Goal: Information Seeking & Learning: Check status

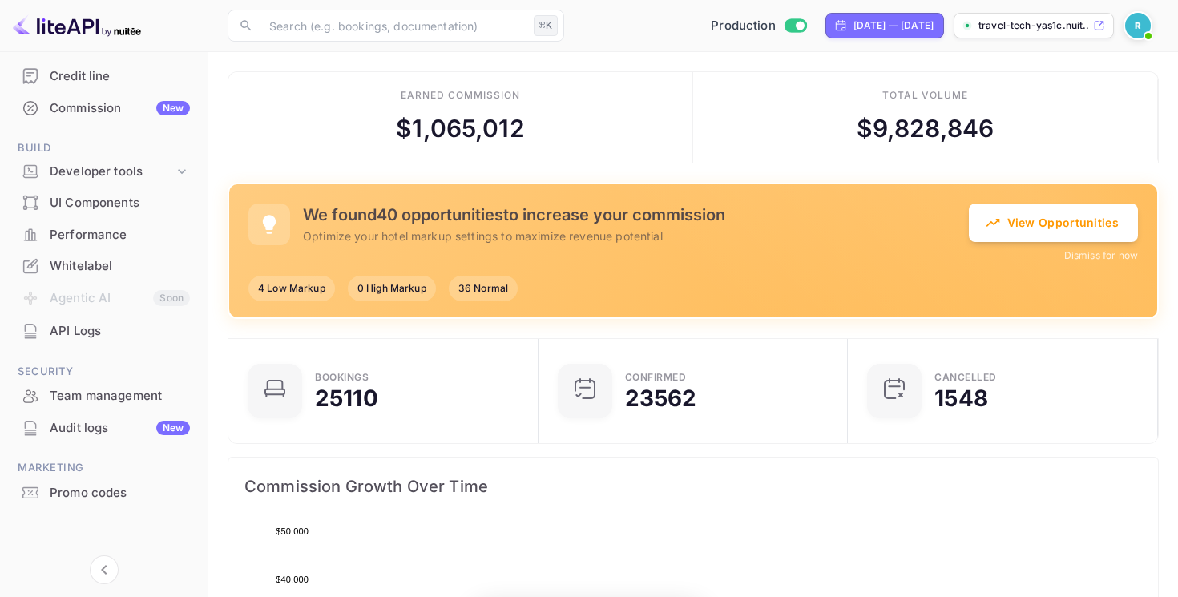
scroll to position [260, 301]
click at [99, 431] on div "Audit logs New" at bounding box center [120, 428] width 140 height 18
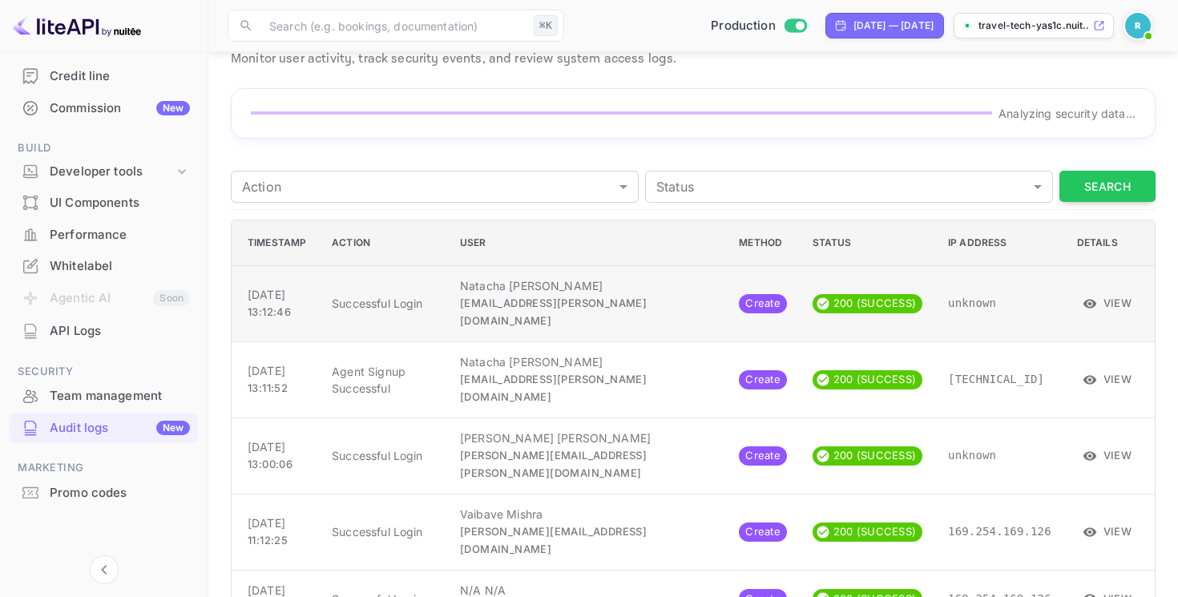
scroll to position [89, 0]
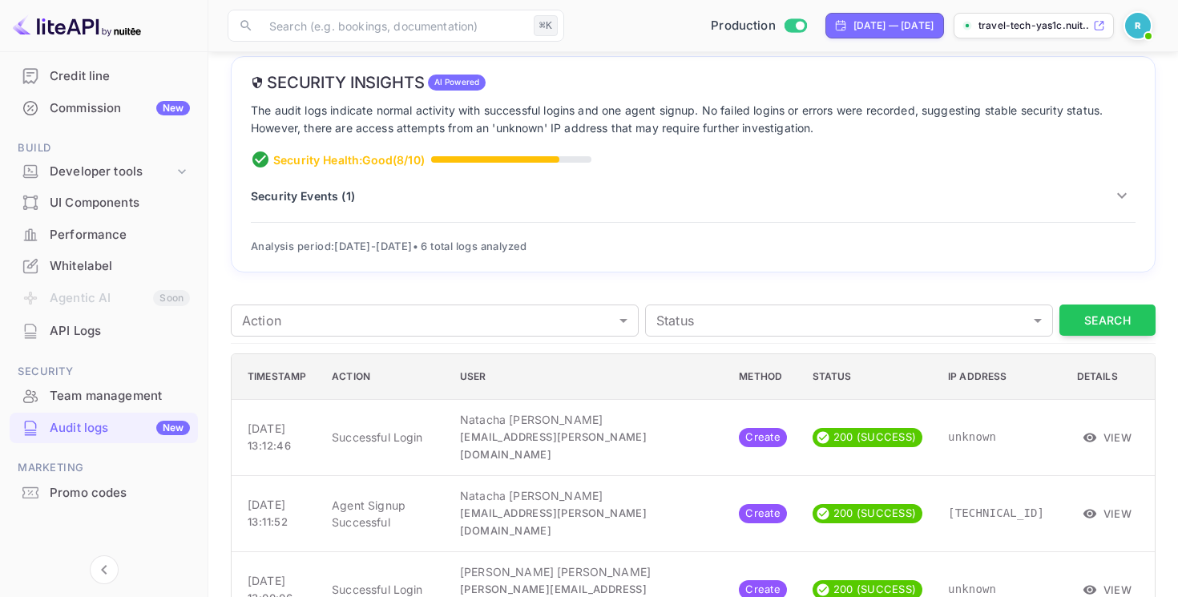
click at [319, 200] on p "Security Events ( 1 )" at bounding box center [303, 196] width 104 height 17
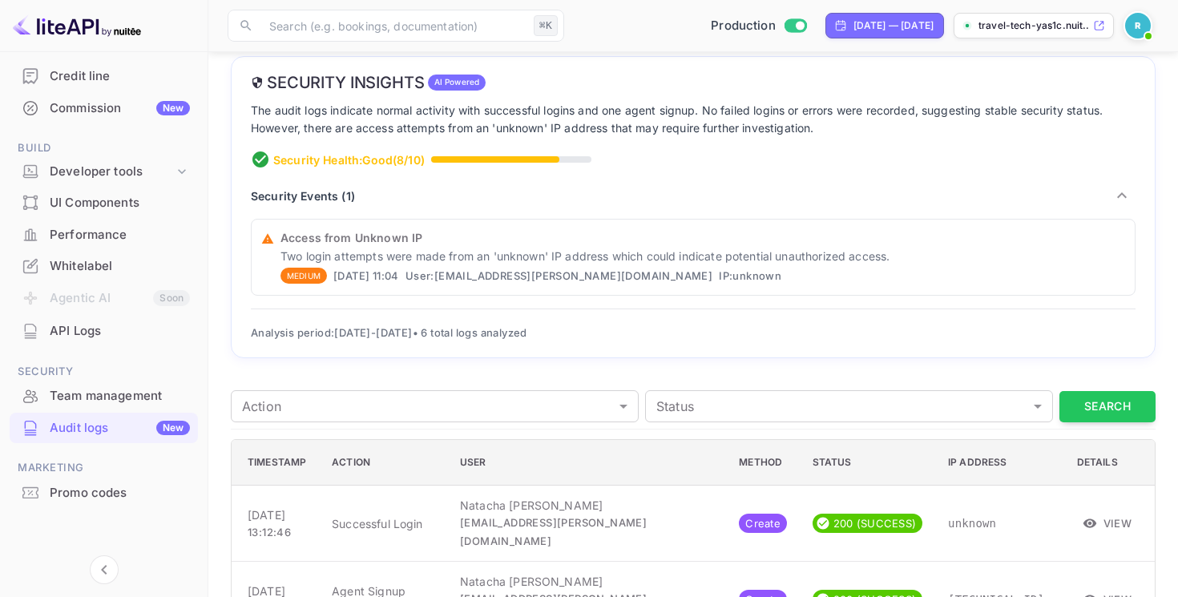
click at [319, 200] on p "Security Events ( 1 )" at bounding box center [303, 196] width 104 height 17
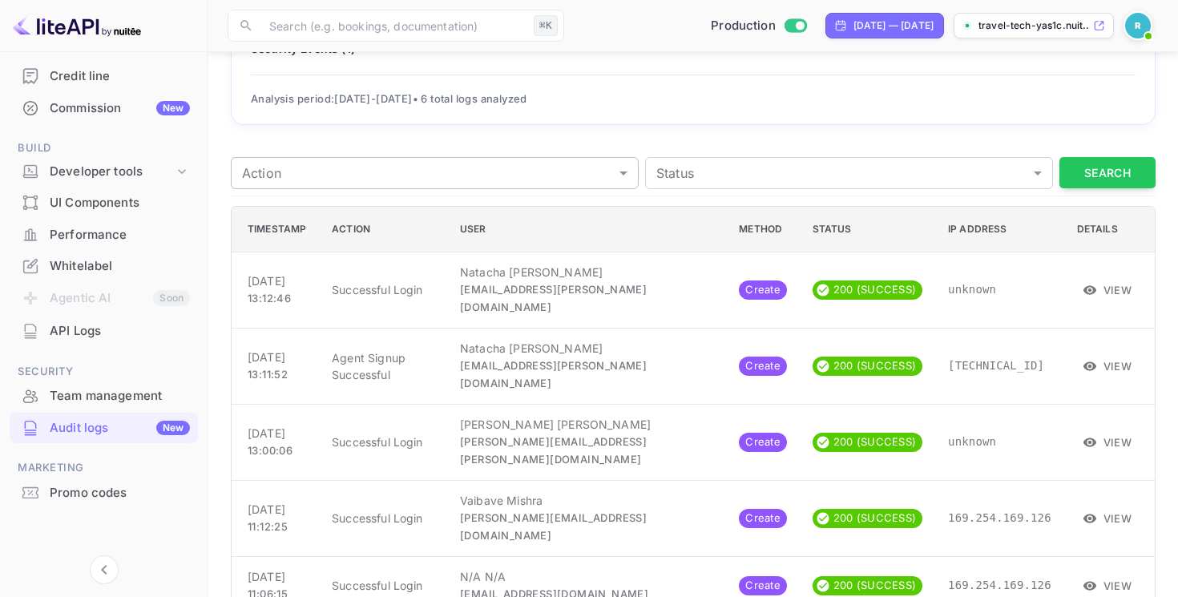
scroll to position [256, 0]
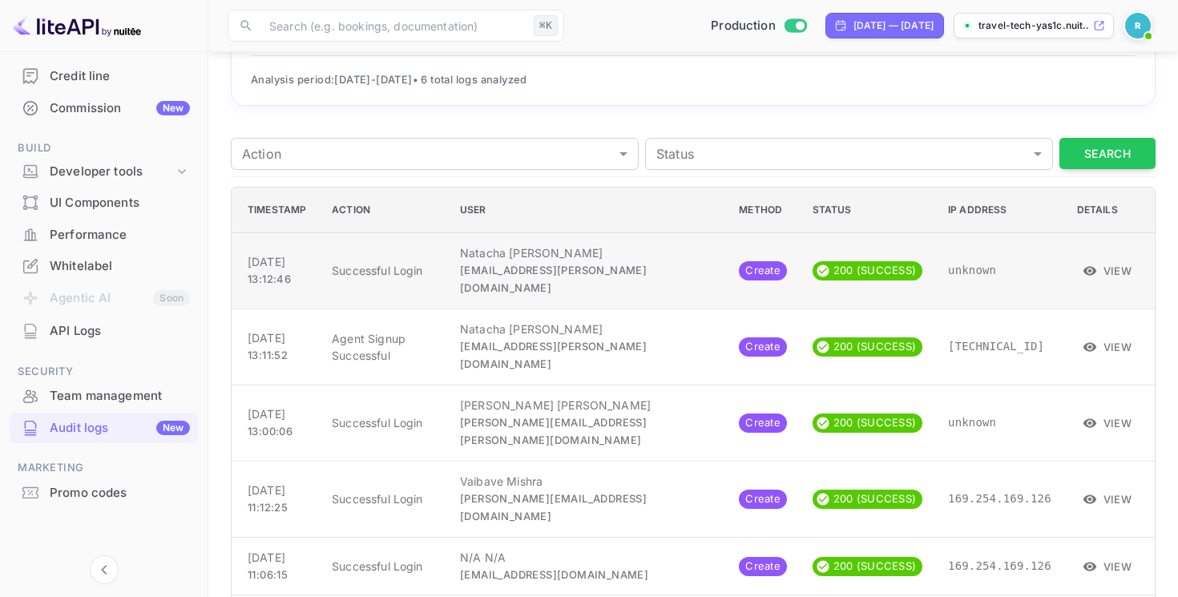
click at [1089, 269] on button "View" at bounding box center [1108, 271] width 62 height 24
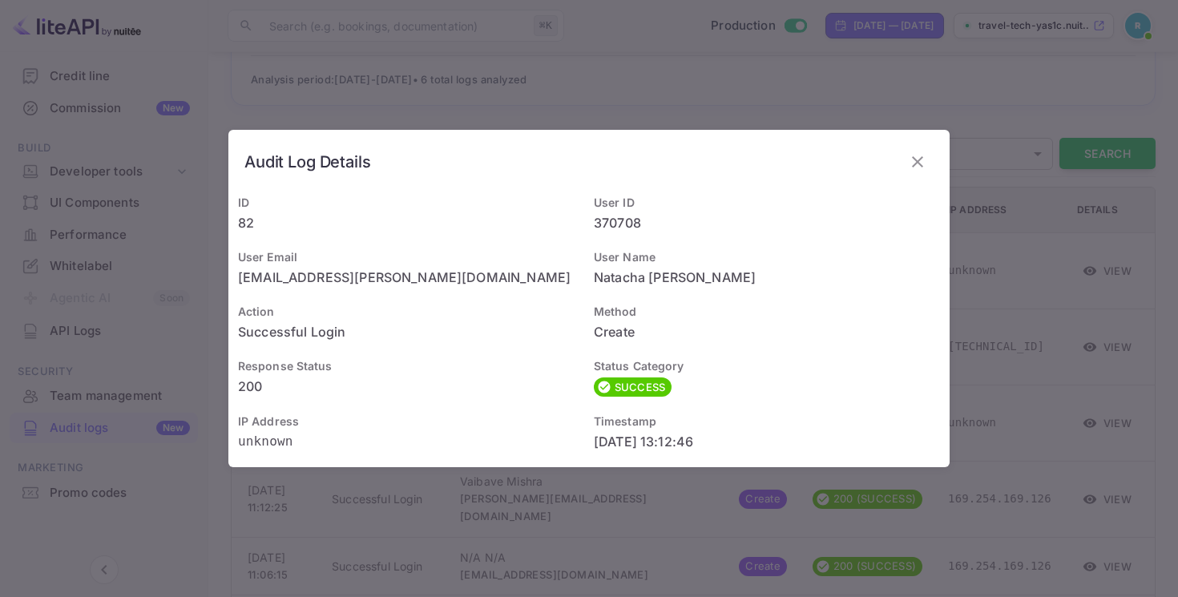
click at [684, 127] on div "Audit Log Details ID 82 User ID 370708 User Email [EMAIL_ADDRESS][PERSON_NAME][…" at bounding box center [589, 298] width 1178 height 597
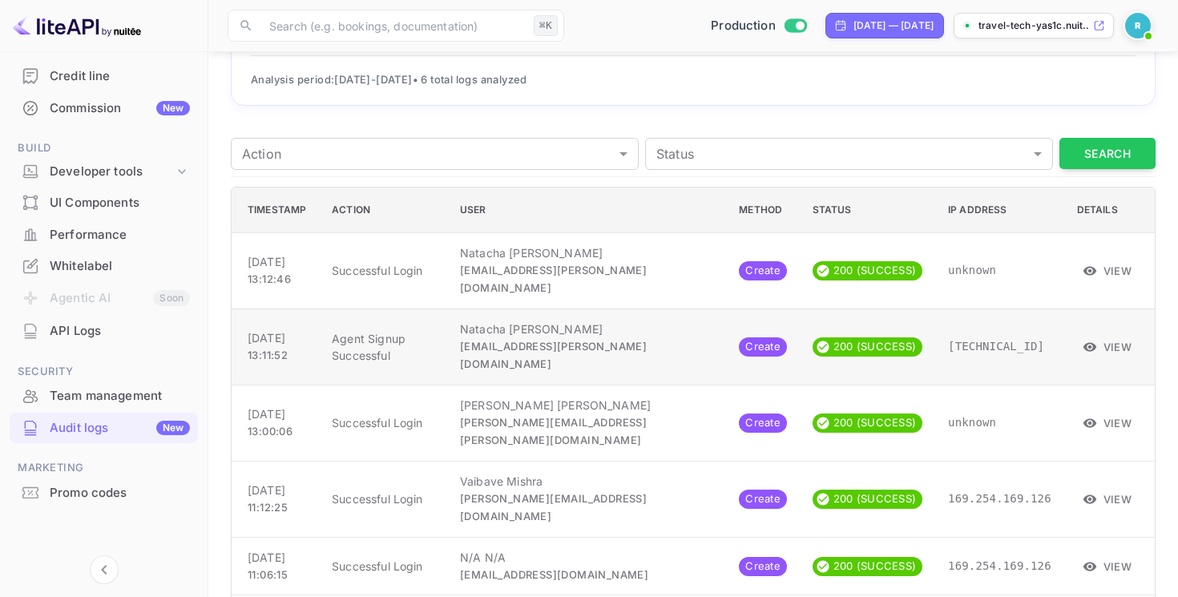
click at [1101, 335] on button "View" at bounding box center [1108, 347] width 62 height 24
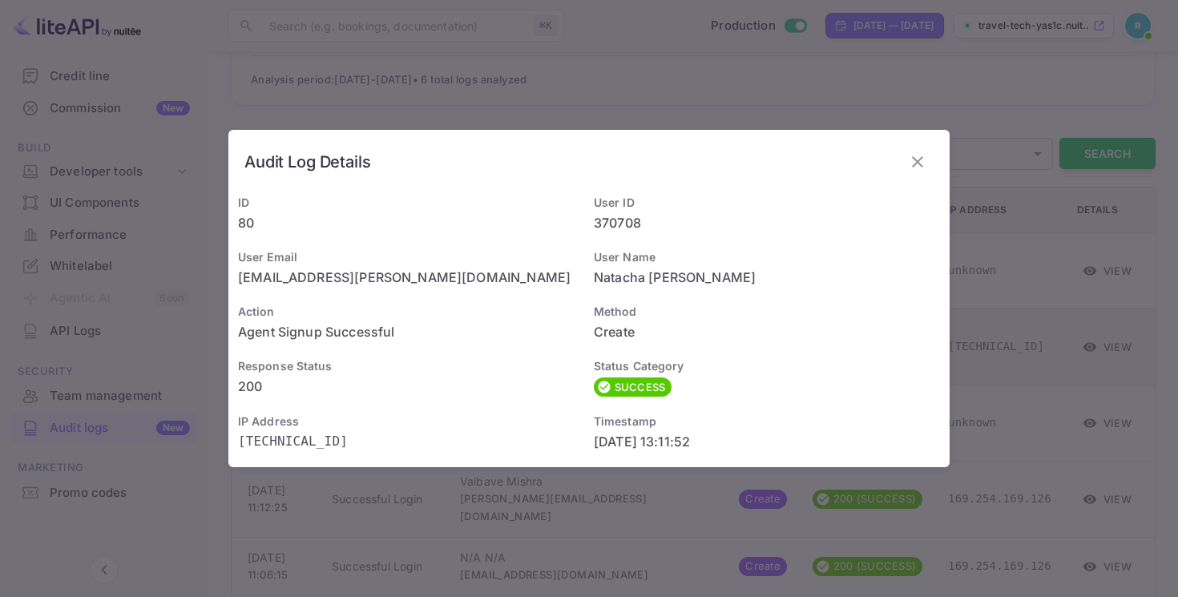
click at [1101, 321] on div "Audit Log Details ID 80 User ID 370708 User Email [EMAIL_ADDRESS][PERSON_NAME][…" at bounding box center [589, 298] width 1178 height 597
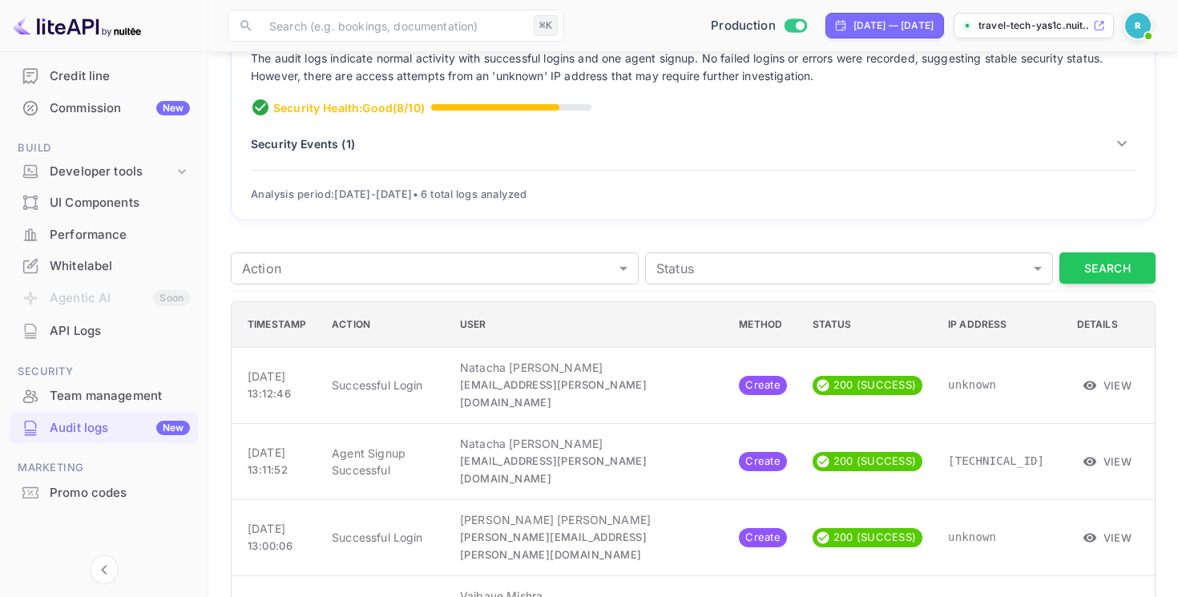
scroll to position [0, 0]
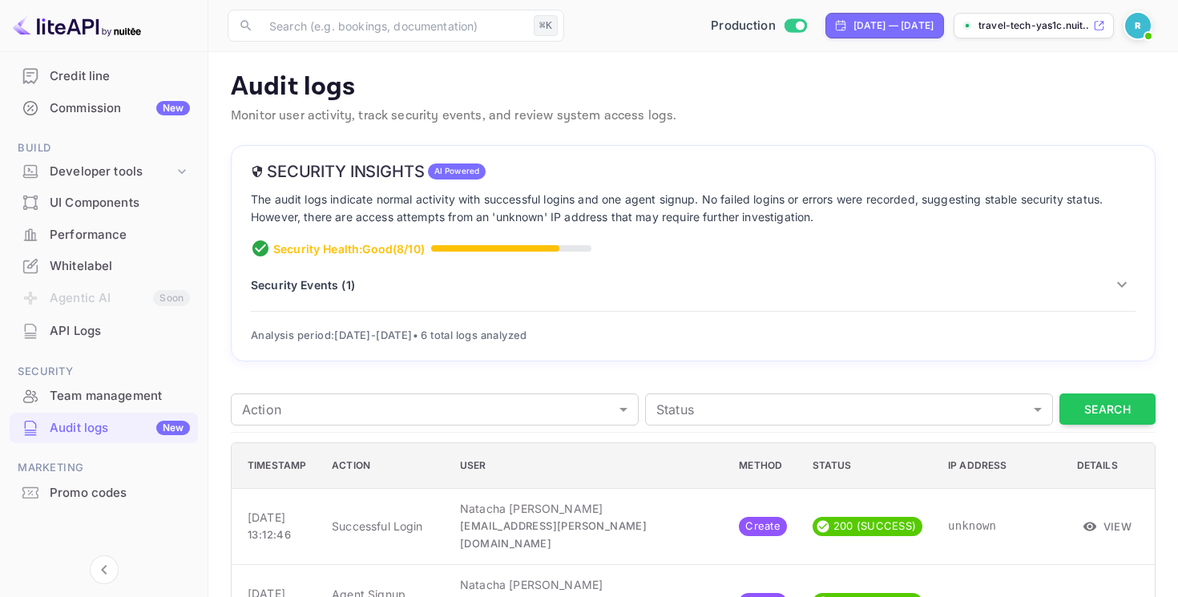
click at [341, 281] on p "Security Events ( 1 )" at bounding box center [303, 285] width 104 height 17
